Goal: Navigation & Orientation: Find specific page/section

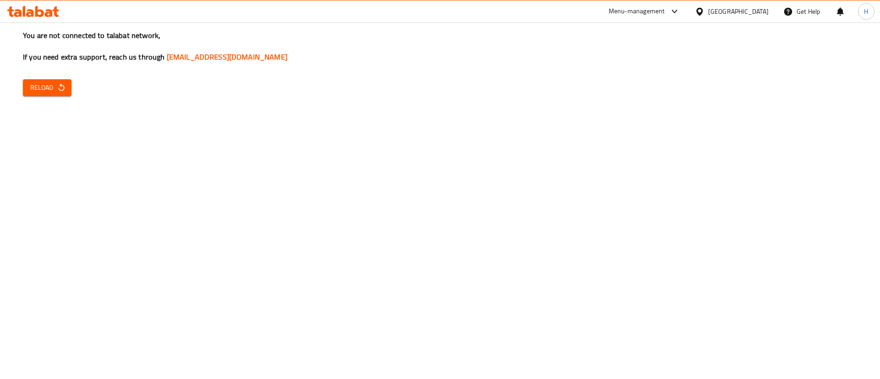
click at [46, 87] on span "Reload" at bounding box center [47, 87] width 34 height 11
drag, startPoint x: 93, startPoint y: 115, endPoint x: 76, endPoint y: 87, distance: 32.5
click at [93, 115] on div "You are not connected to talabat network, If you need extra support, reach us t…" at bounding box center [440, 189] width 880 height 379
drag, startPoint x: 722, startPoint y: 10, endPoint x: 658, endPoint y: 10, distance: 63.7
click at [724, 10] on div "[GEOGRAPHIC_DATA]" at bounding box center [738, 11] width 60 height 10
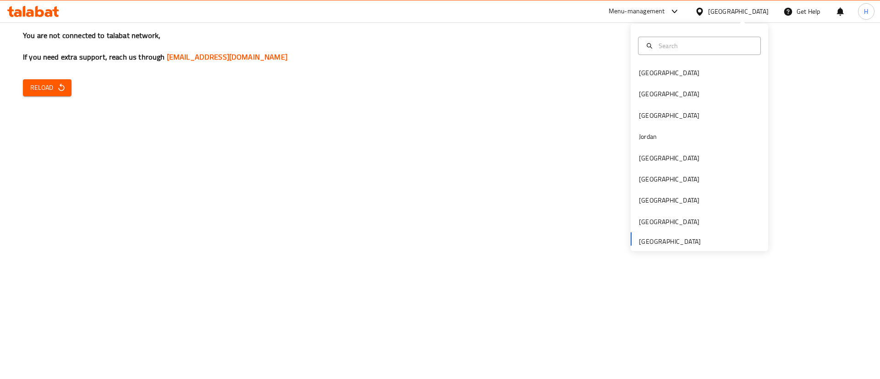
click at [612, 10] on div "Menu-management" at bounding box center [636, 11] width 56 height 11
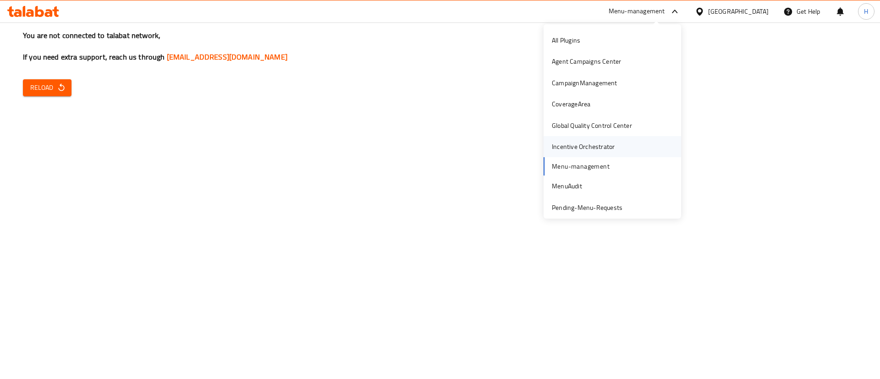
scroll to position [27, 0]
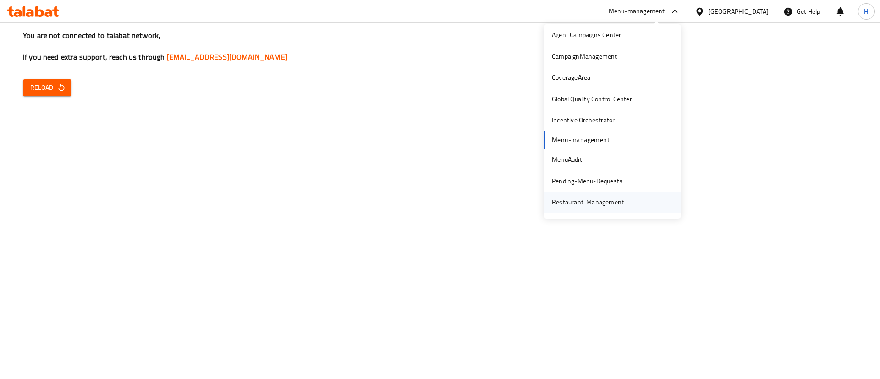
click at [593, 201] on div "Restaurant-Management" at bounding box center [588, 202] width 72 height 10
